Goal: Task Accomplishment & Management: Manage account settings

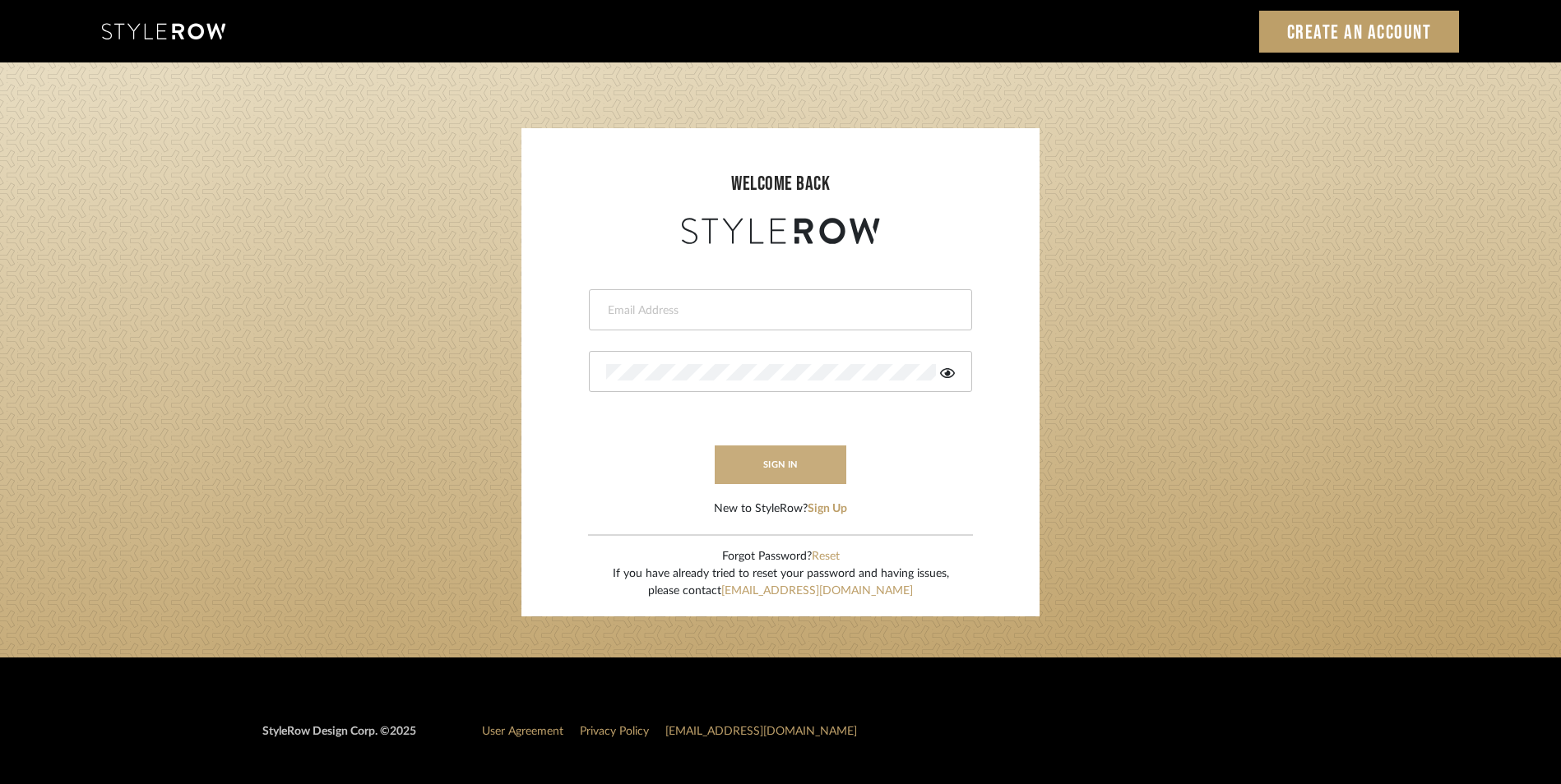
type input "tsummersb@gmail.com"
click at [774, 461] on button "sign in" at bounding box center [780, 466] width 132 height 39
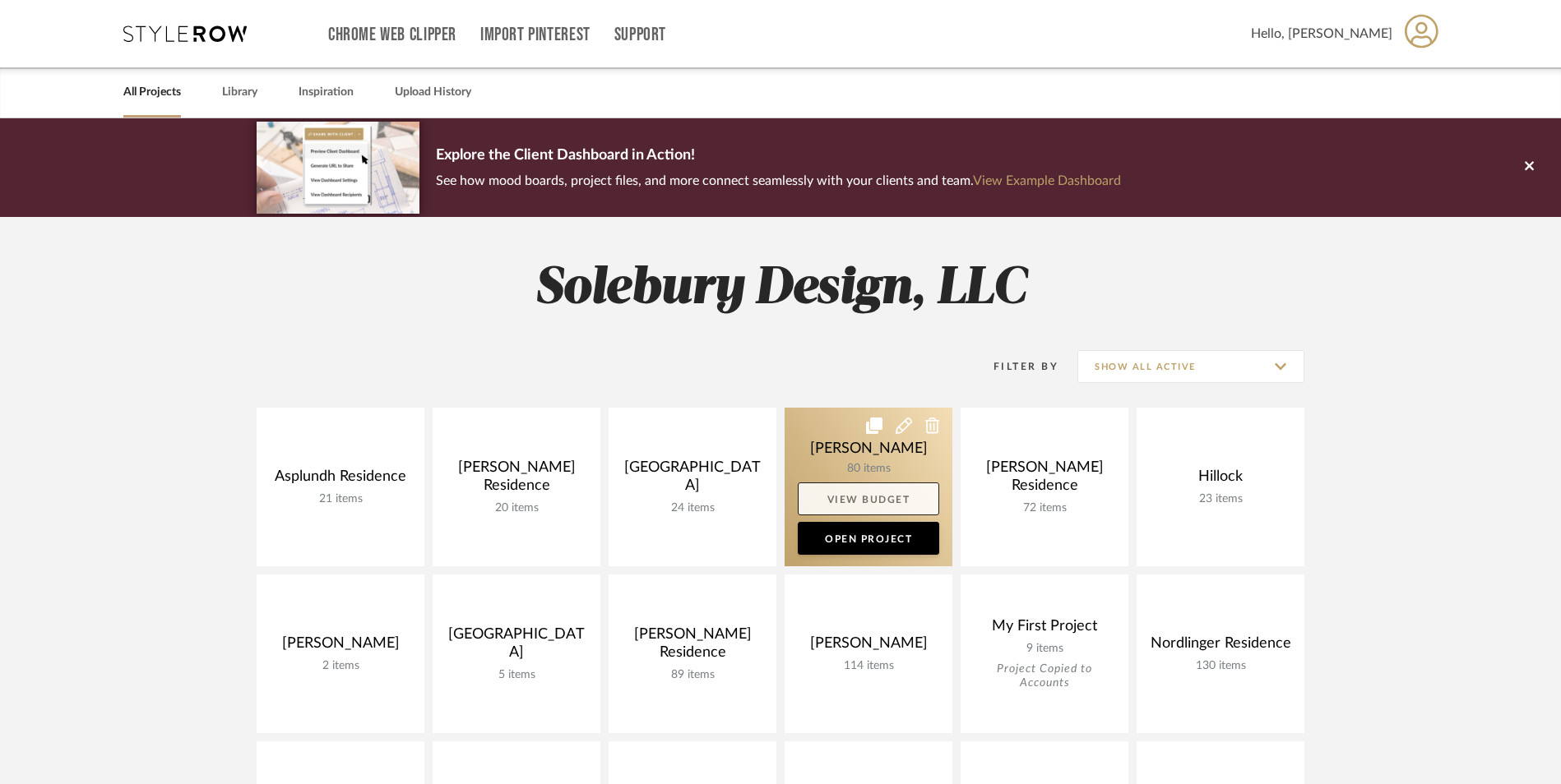
click at [874, 492] on link "View Budget" at bounding box center [868, 500] width 141 height 33
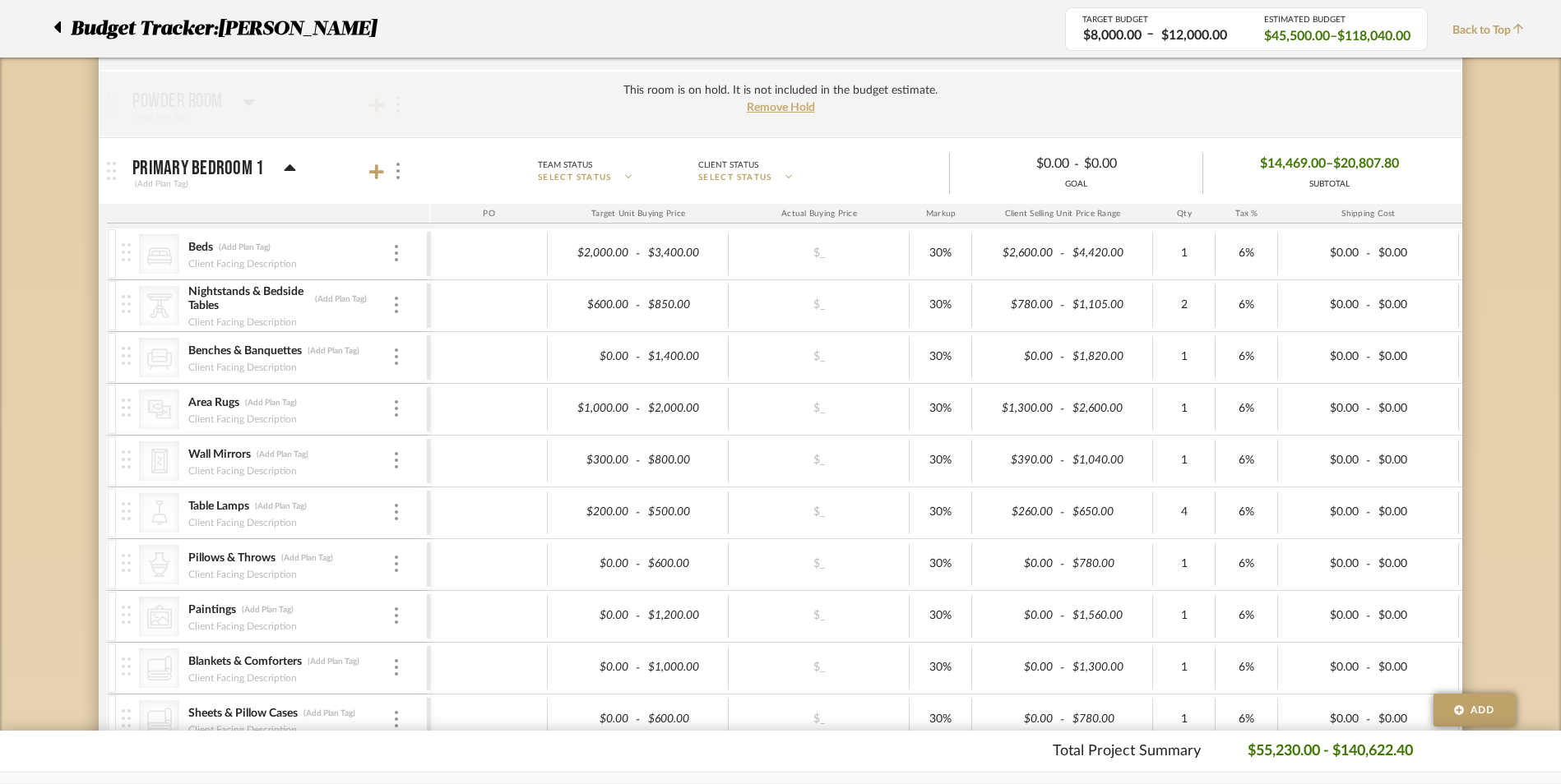
scroll to position [1644, 0]
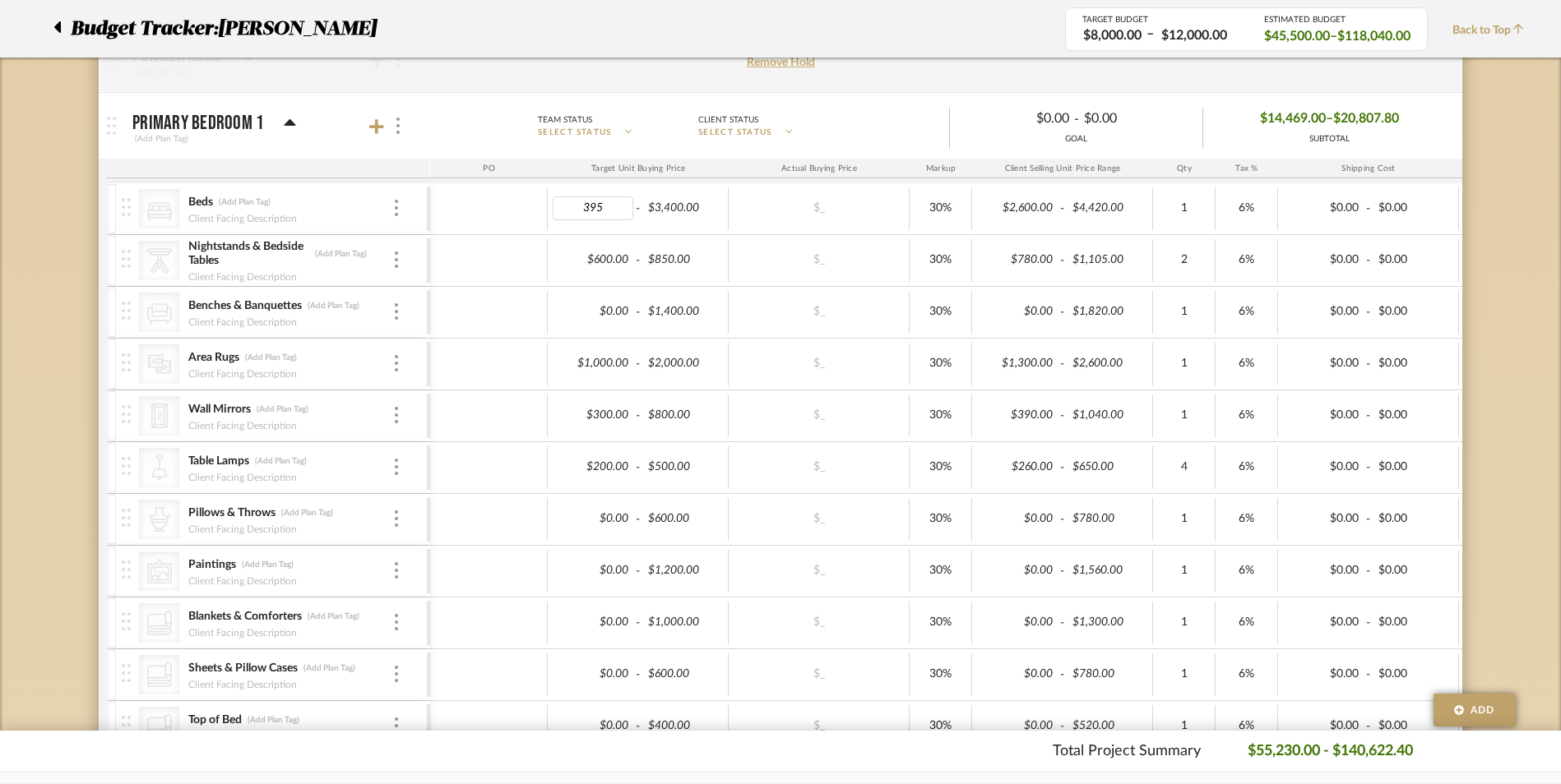
type input "3950"
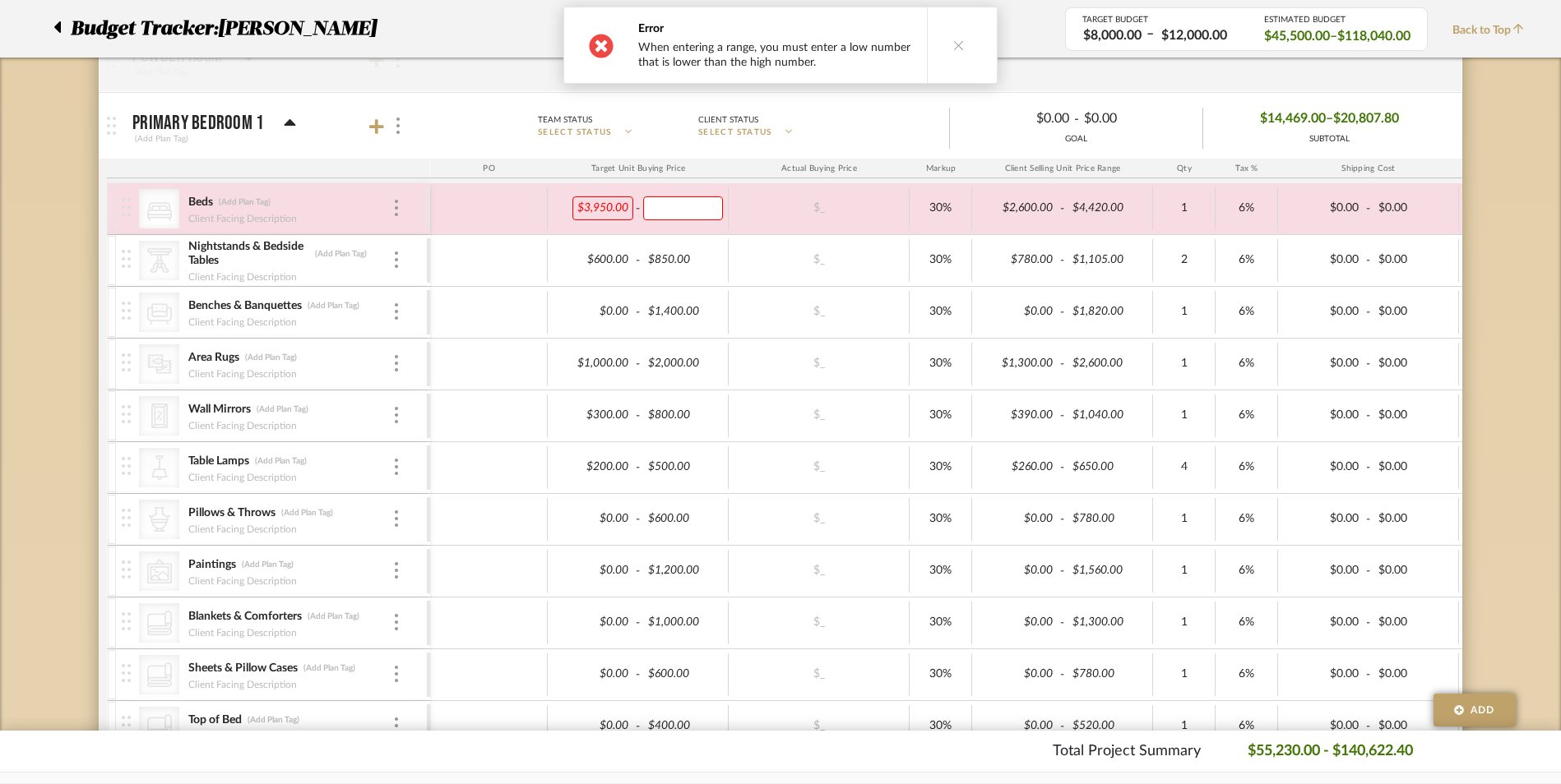
click at [729, 231] on div "$3,950.00 - $_ 30% $2,600.00 - $4,420.00 1 6% $0.00 - $0.00 0% Taxable $2,756.0…" at bounding box center [1114, 208] width 1369 height 51
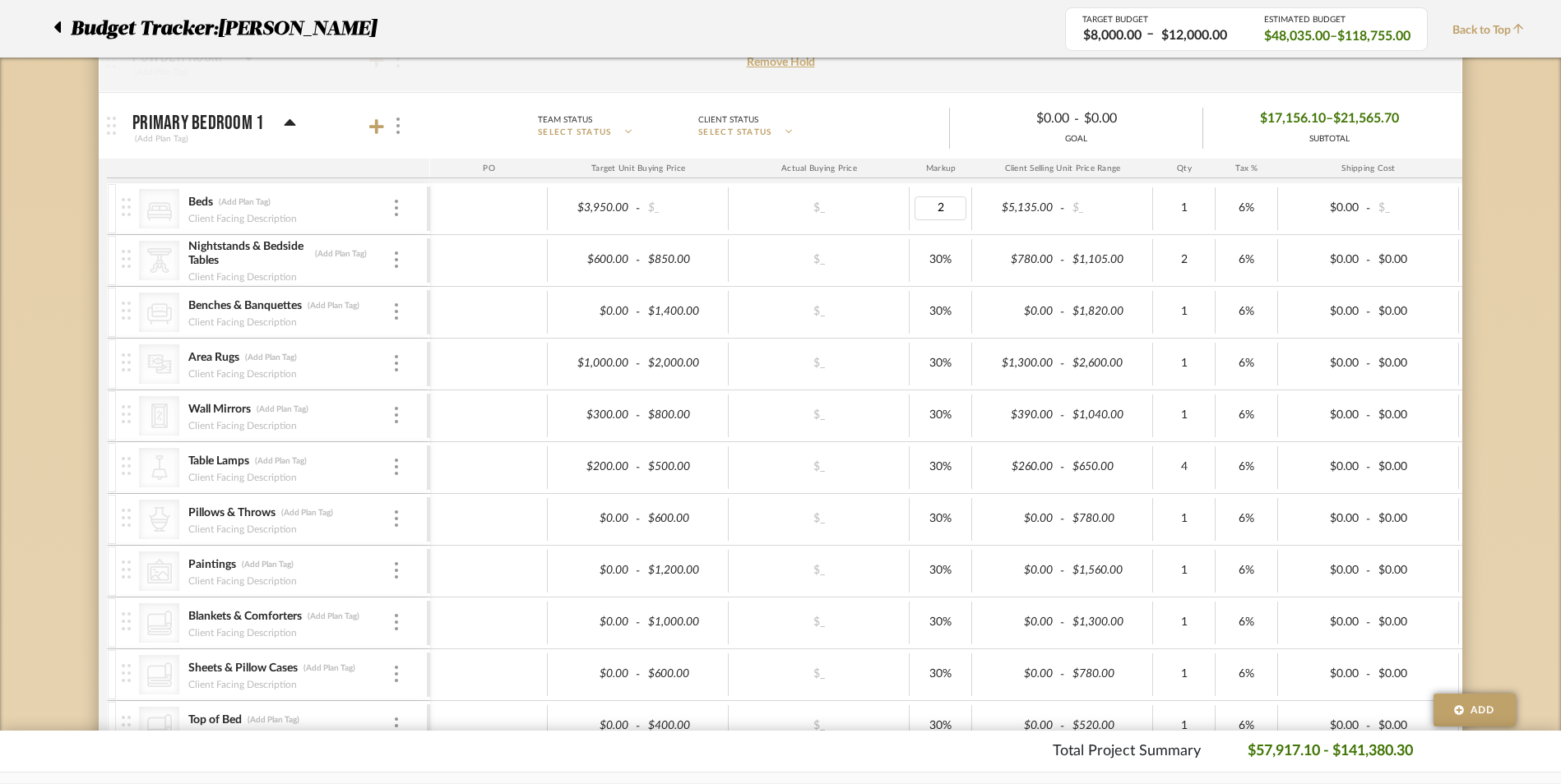
type input "20"
click at [1537, 324] on div "Budget Tracker: [PERSON_NAME] Non-Transparent Last Updated: [PERSON_NAME] on [D…" at bounding box center [780, 228] width 1561 height 3509
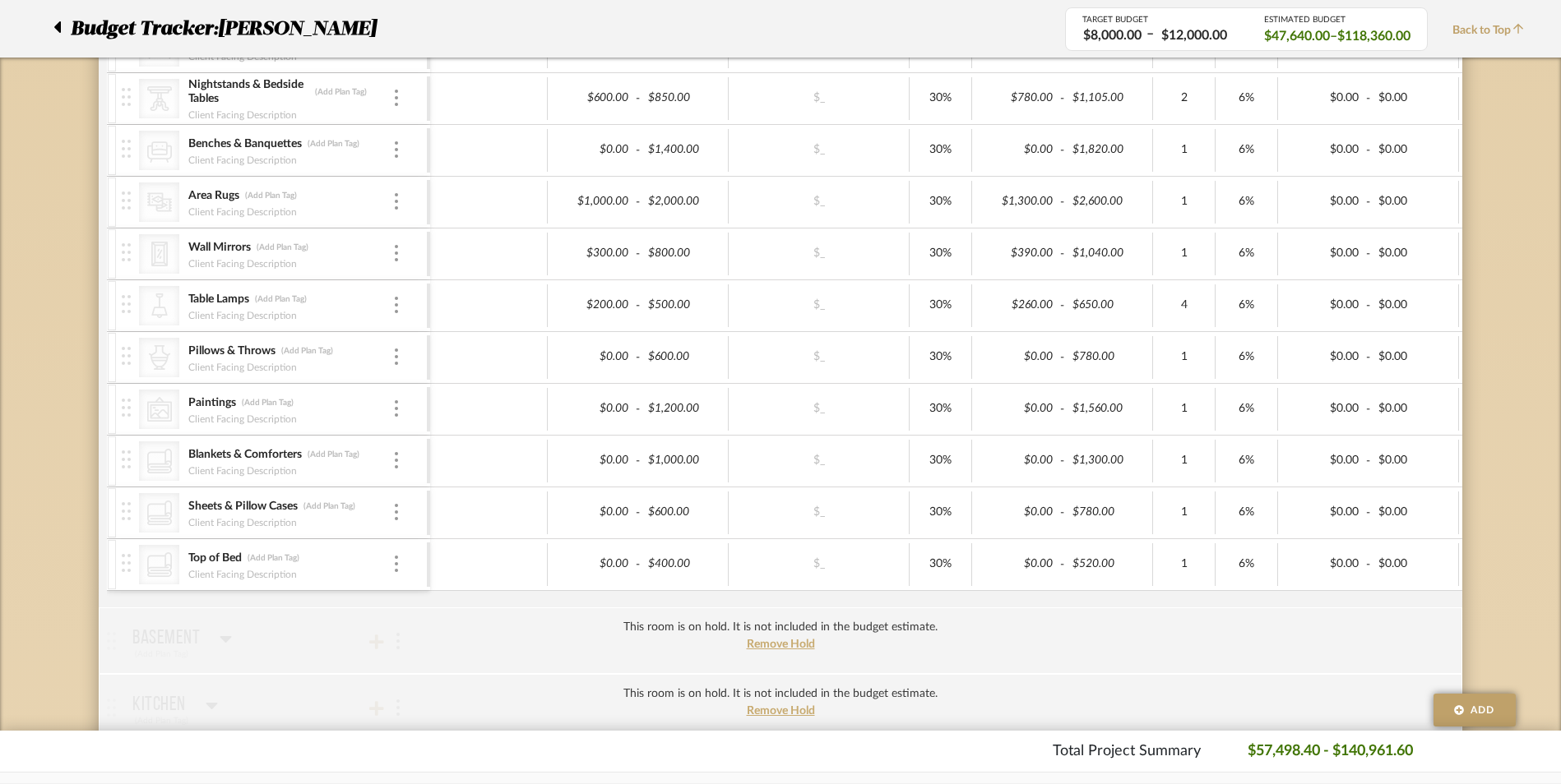
scroll to position [1809, 0]
